Goal: Navigation & Orientation: Find specific page/section

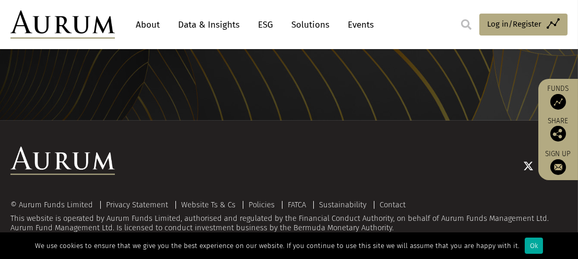
scroll to position [2225, 0]
click at [524, 237] on div "Ok" at bounding box center [533, 245] width 18 height 16
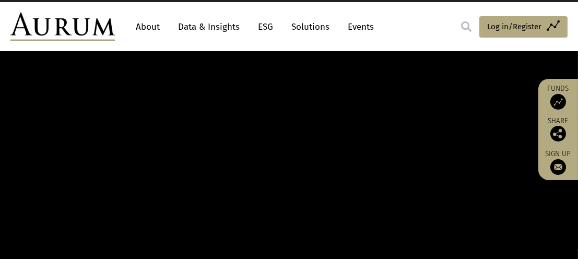
scroll to position [0, 0]
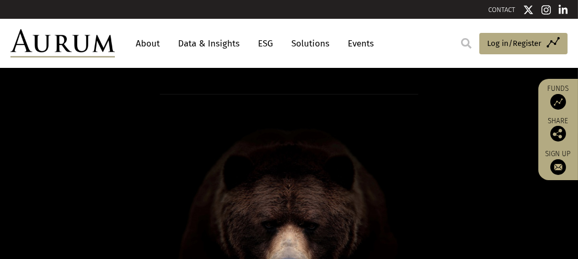
click at [51, 57] on img at bounding box center [62, 43] width 104 height 28
click at [488, 14] on link "CONTACT" at bounding box center [501, 10] width 27 height 8
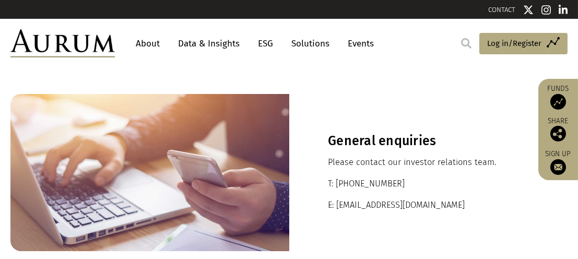
click at [461, 146] on section "General enquiries Please contact our investor relations team. T: +44 20 7589 11…" at bounding box center [289, 172] width 578 height 209
click at [488, 14] on link "CONTACT" at bounding box center [501, 10] width 27 height 8
click at [165, 53] on link "About" at bounding box center [147, 43] width 34 height 19
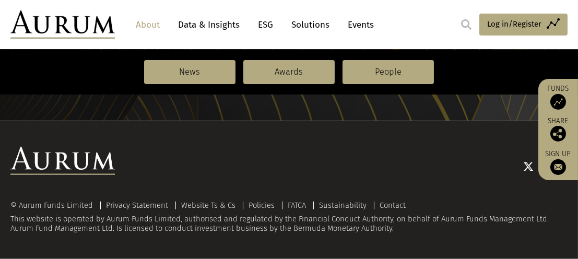
scroll to position [1983, 0]
